Goal: Check status: Check status

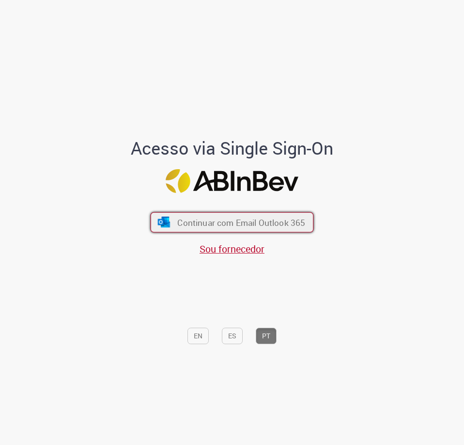
click at [212, 222] on span "Continuar com Email Outlook 365" at bounding box center [241, 221] width 128 height 11
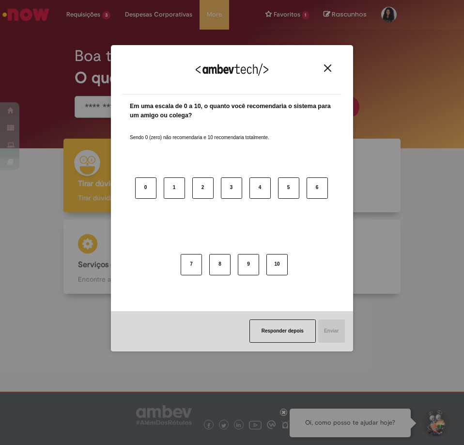
click at [331, 65] on button "Close" at bounding box center [327, 68] width 13 height 8
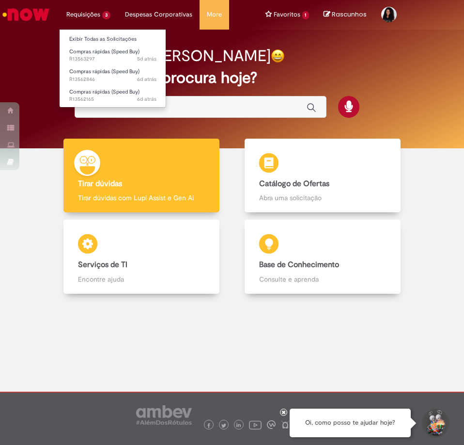
click at [96, 45] on li "Compras rápidas (Speed Buy) 5d atrás 5 dias atrás R13563297" at bounding box center [113, 55] width 107 height 20
click at [97, 36] on link "Exibir Todas as Solicitações" at bounding box center [113, 39] width 107 height 11
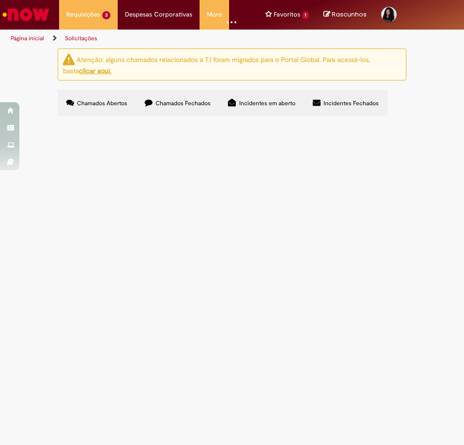
click at [162, 104] on span "Chamados Fechados" at bounding box center [182, 103] width 55 height 8
click at [0, 0] on span "R13458116" at bounding box center [0, 0] width 0 height 0
click at [0, 0] on td "Solucionado" at bounding box center [0, 0] width 0 height 0
click at [0, 0] on span "Solucionado" at bounding box center [0, 0] width 0 height 0
click at [190, 95] on label "Chamados Fechados" at bounding box center [177, 103] width 83 height 26
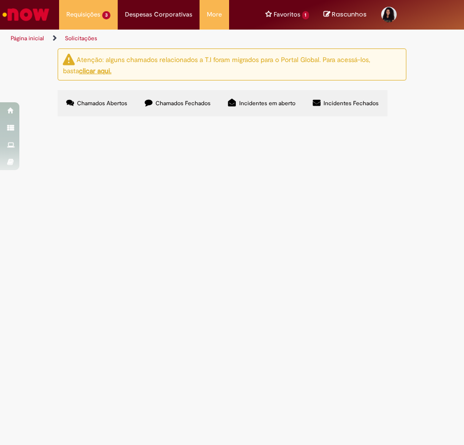
scroll to position [48, 0]
click at [0, 0] on span "Compras rápidas (Speed Buy)" at bounding box center [0, 0] width 0 height 0
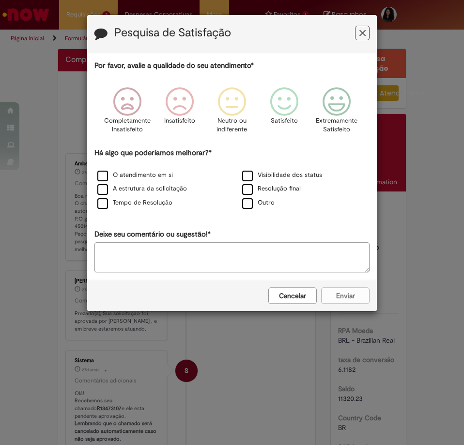
click at [304, 301] on button "Cancelar" at bounding box center [292, 295] width 48 height 16
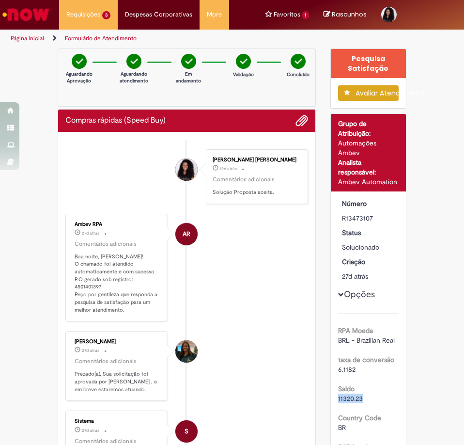
drag, startPoint x: 357, startPoint y: 400, endPoint x: 328, endPoint y: 401, distance: 29.1
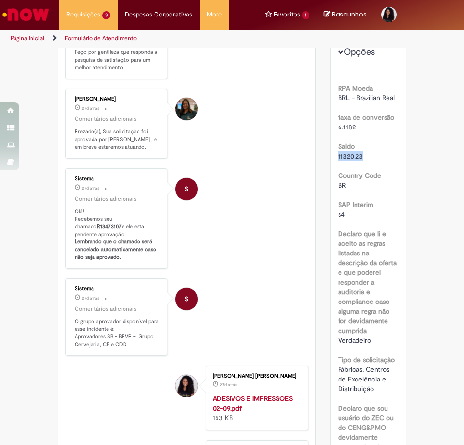
scroll to position [387, 0]
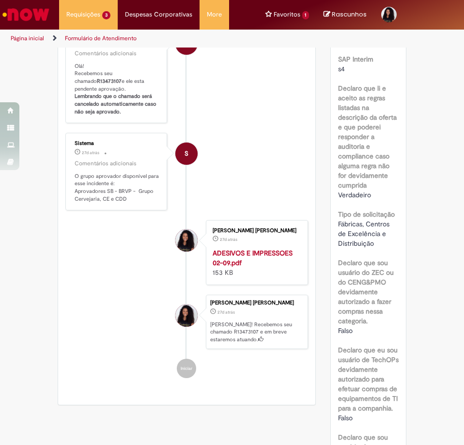
click at [265, 267] on strong "ADESIVOS E IMPRESSOES 02-09.pdf" at bounding box center [253, 257] width 80 height 18
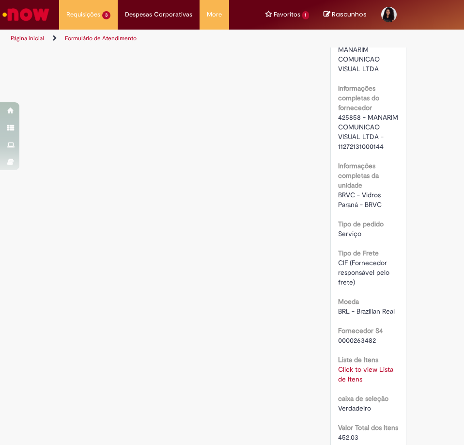
scroll to position [775, 0]
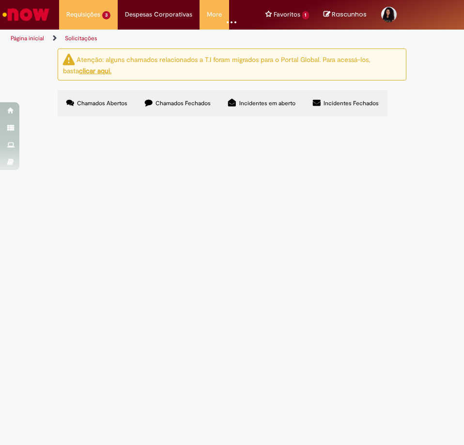
click at [180, 101] on span "Chamados Fechados" at bounding box center [182, 103] width 55 height 8
click at [0, 0] on span "Artes dos adesivos das garrafas testes" at bounding box center [0, 0] width 0 height 0
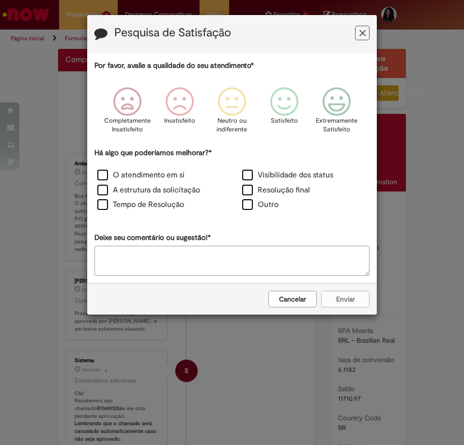
click at [305, 299] on button "Cancelar" at bounding box center [292, 299] width 48 height 16
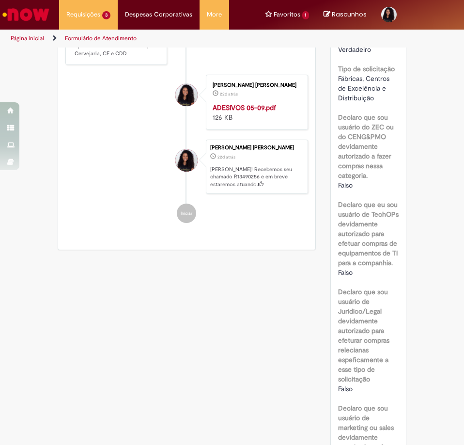
scroll to position [436, 0]
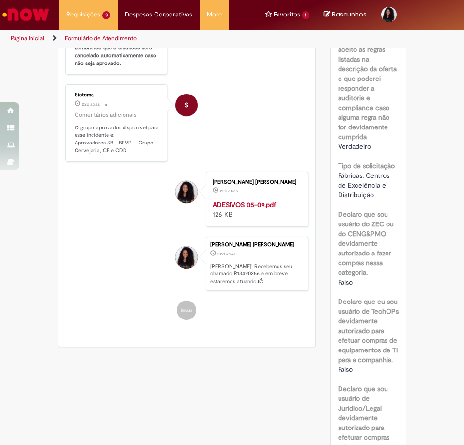
click at [258, 209] on strong "ADESIVOS 05-09.pdf" at bounding box center [244, 204] width 63 height 9
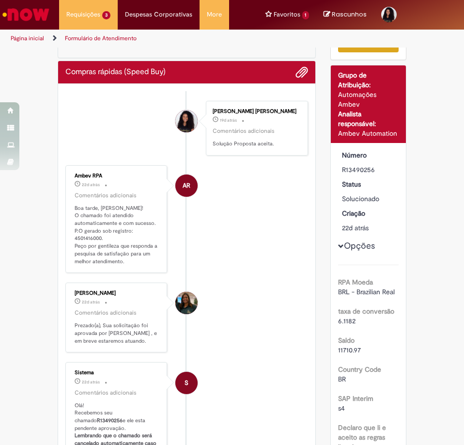
scroll to position [0, 0]
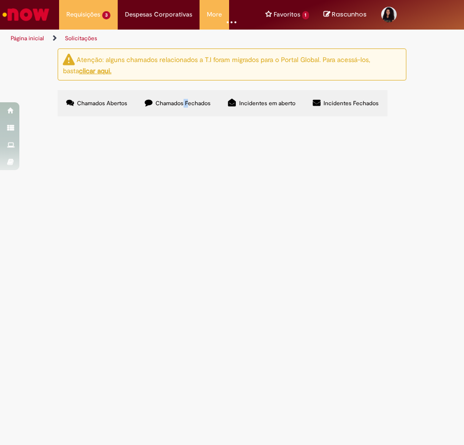
click at [183, 116] on label "Chamados Fechados" at bounding box center [177, 103] width 83 height 26
click at [187, 107] on label "Chamados Fechados" at bounding box center [177, 103] width 83 height 26
click at [0, 0] on span "Artes principio cervejeiro, diretrizes de qualidade segurança e meio ambiente, …" at bounding box center [0, 0] width 0 height 0
click at [0, 0] on span "Compras rápidas (Speed Buy)" at bounding box center [0, 0] width 0 height 0
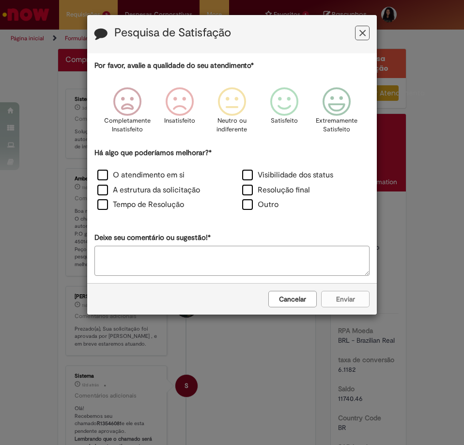
click at [308, 297] on button "Cancelar" at bounding box center [292, 299] width 48 height 16
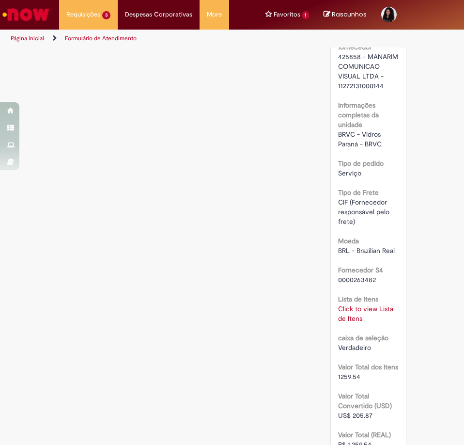
scroll to position [1126, 0]
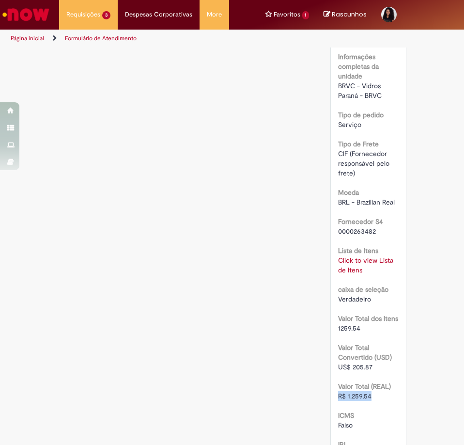
drag, startPoint x: 370, startPoint y: 399, endPoint x: 336, endPoint y: 392, distance: 34.5
click at [338, 392] on div "R$ 1.259,54" at bounding box center [368, 396] width 61 height 10
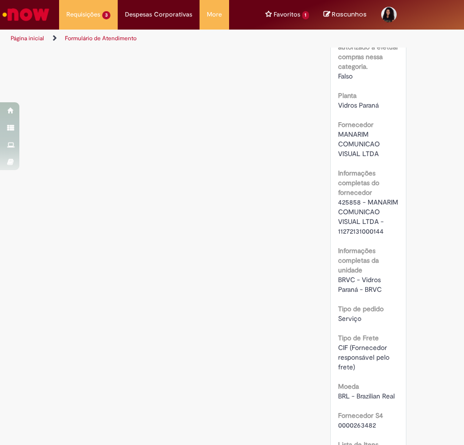
scroll to position [1029, 0]
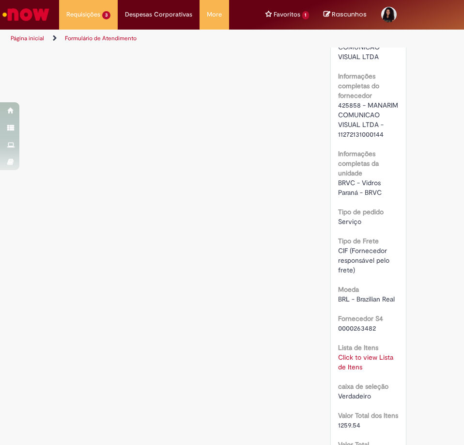
click at [347, 365] on link "Click to view Lista de Itens" at bounding box center [365, 362] width 55 height 18
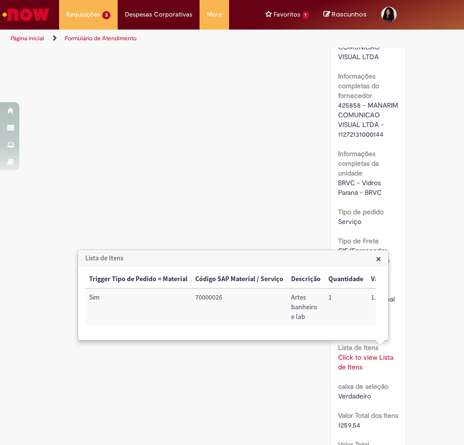
drag, startPoint x: 237, startPoint y: 217, endPoint x: 236, endPoint y: 226, distance: 9.3
click at [236, 219] on div "Verificar Código de Barras Aguardando Aprovação Aguardando atendimento Em andam…" at bounding box center [231, 38] width 363 height 2039
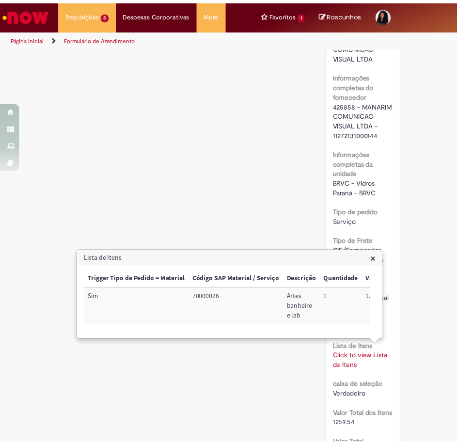
scroll to position [787, 0]
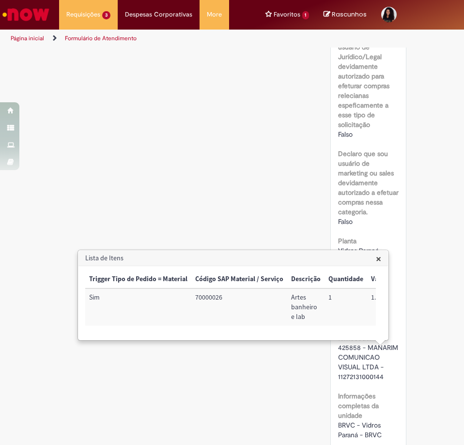
click at [374, 261] on h3 "Lista de Itens" at bounding box center [232, 257] width 309 height 15
click at [375, 262] on h3 "Lista de Itens" at bounding box center [232, 257] width 309 height 15
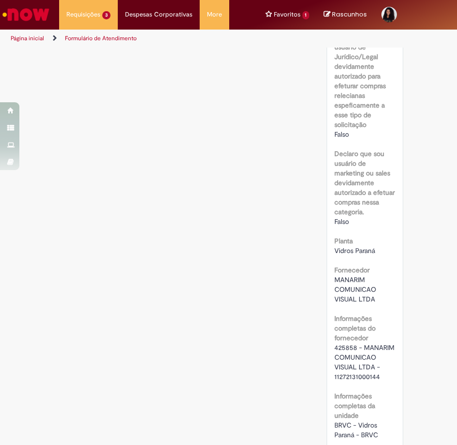
click at [376, 262] on div "Fornecedor MANARIM COMUNICAO VISUAL LTDA" at bounding box center [364, 282] width 61 height 41
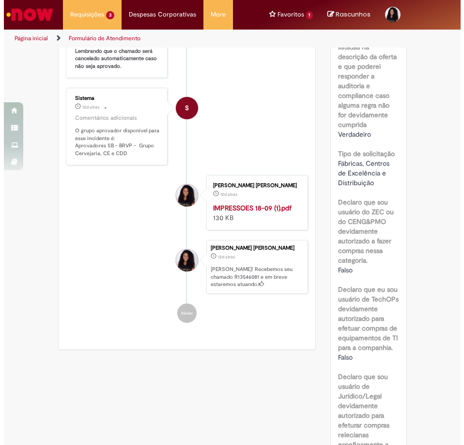
scroll to position [351, 0]
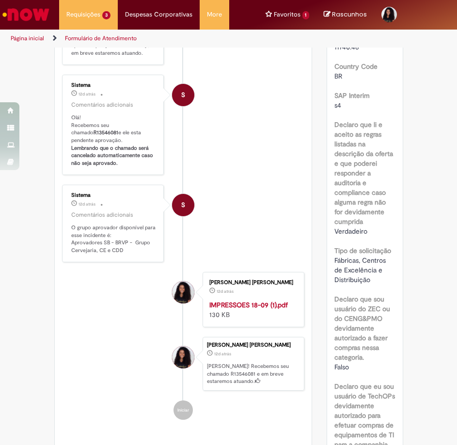
click at [243, 313] on div "[PERSON_NAME] [PERSON_NAME] 12d atrás 12 dias atrás IMPRESSOES 18-09 (1).pdf 13…" at bounding box center [253, 299] width 96 height 49
click at [243, 309] on strong "IMPRESSOES 18-09 (1).pdf" at bounding box center [248, 304] width 78 height 9
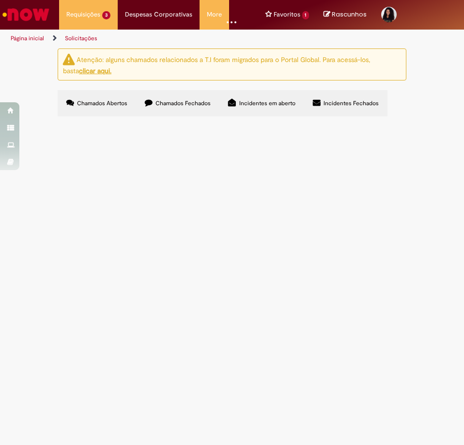
click at [173, 108] on label "Chamados Fechados" at bounding box center [177, 103] width 83 height 26
click at [98, 90] on label "Chamados Abertos" at bounding box center [97, 103] width 78 height 26
click at [0, 0] on span "Compras rápidas (Speed Buy)" at bounding box center [0, 0] width 0 height 0
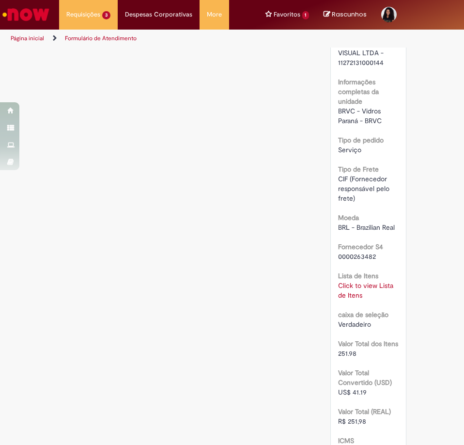
scroll to position [1170, 0]
